Goal: Book appointment/travel/reservation

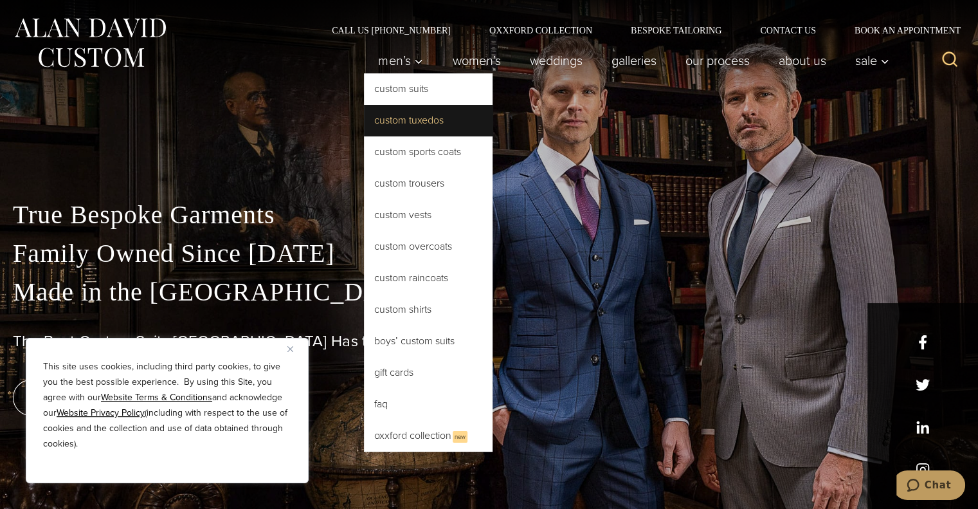
click at [399, 117] on link "Custom Tuxedos" at bounding box center [428, 120] width 129 height 31
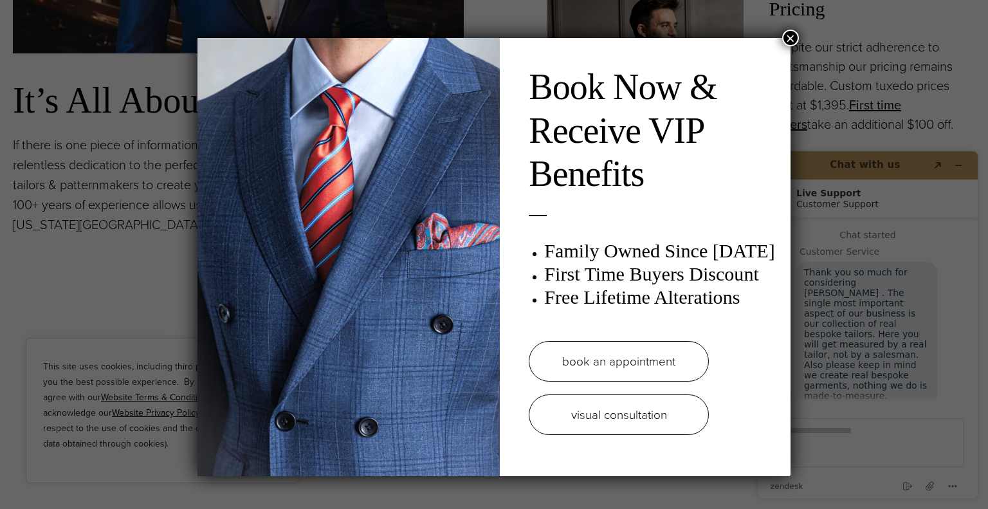
click at [613, 365] on link "book an appointment" at bounding box center [619, 361] width 180 height 41
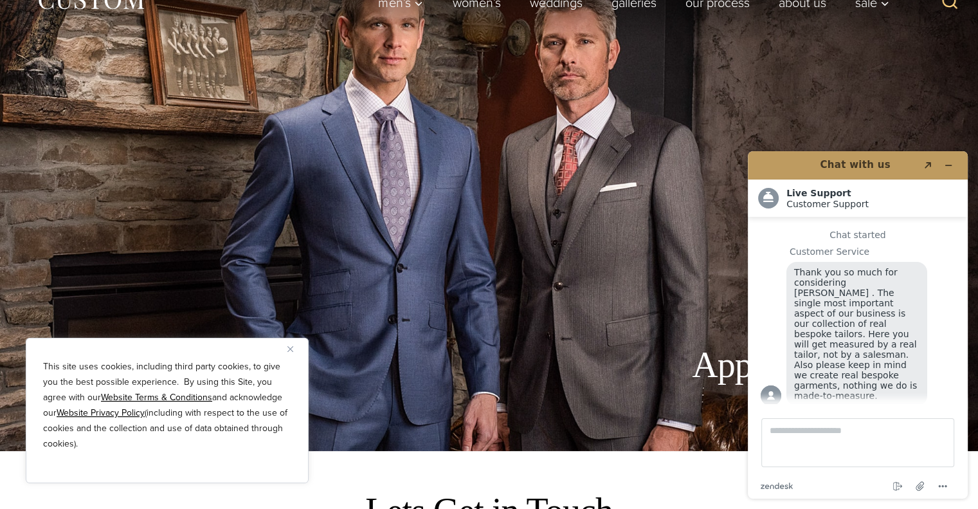
scroll to position [59, 0]
click at [954, 165] on button "Minimise widget" at bounding box center [948, 165] width 21 height 18
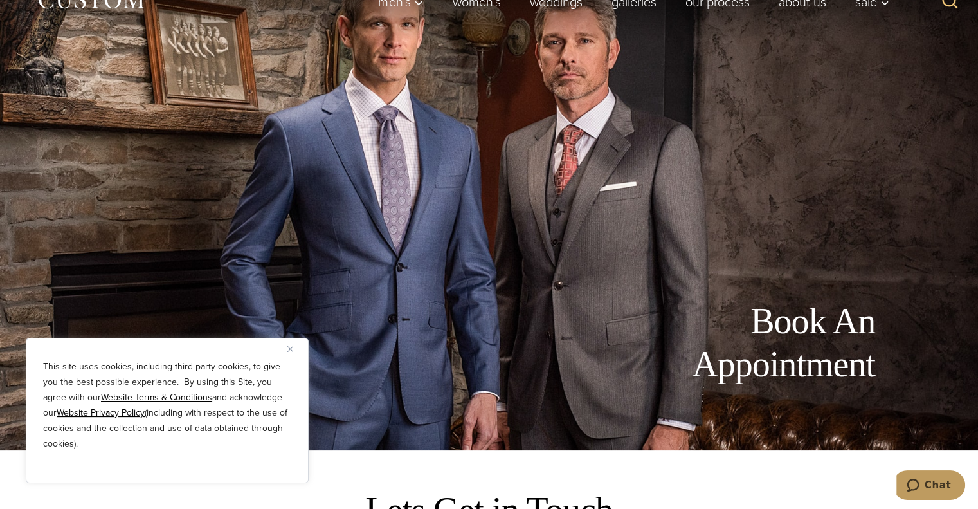
click at [291, 348] on img "Close" at bounding box center [290, 349] width 6 height 6
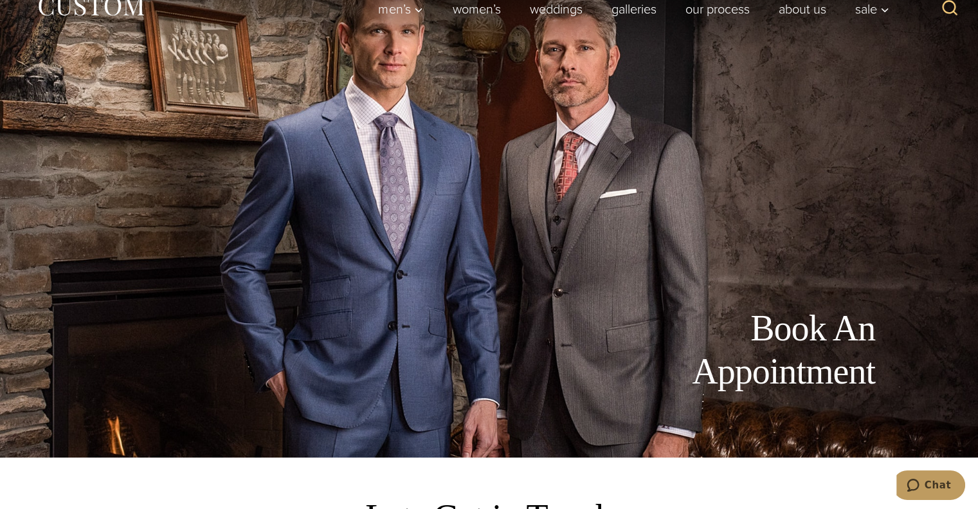
scroll to position [0, 0]
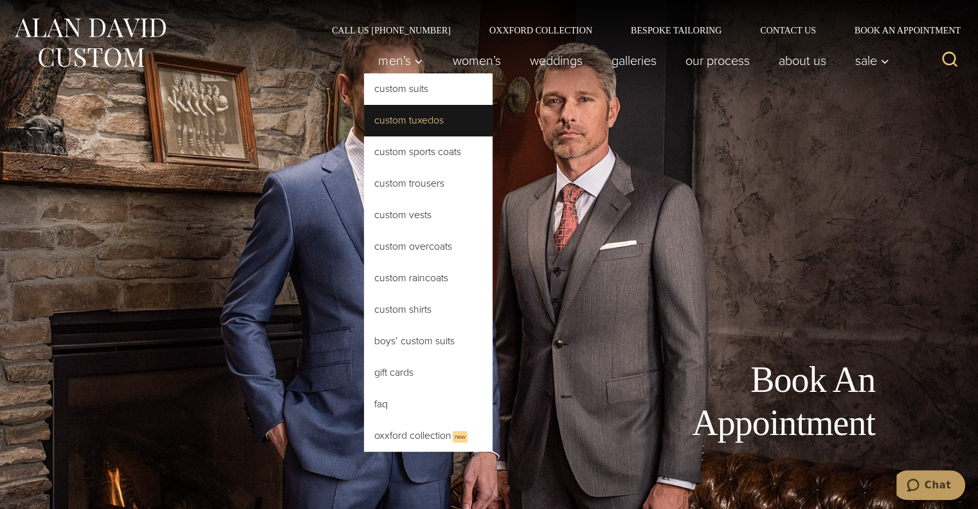
click at [403, 120] on link "Custom Tuxedos" at bounding box center [428, 120] width 129 height 31
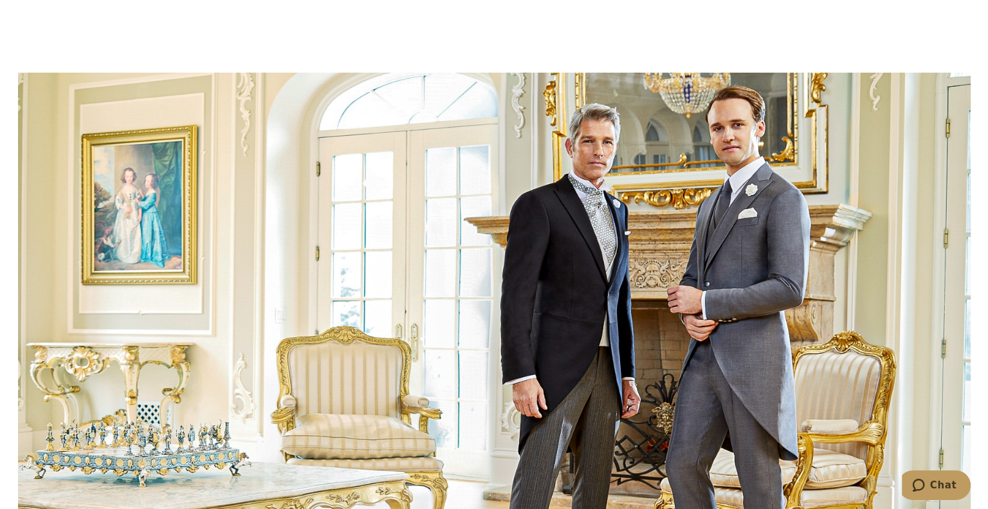
scroll to position [4339, 0]
